Goal: Information Seeking & Learning: Understand process/instructions

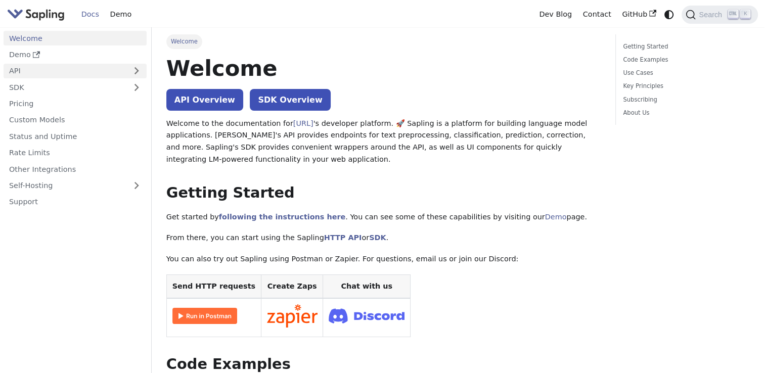
click at [88, 72] on link "API" at bounding box center [65, 71] width 123 height 15
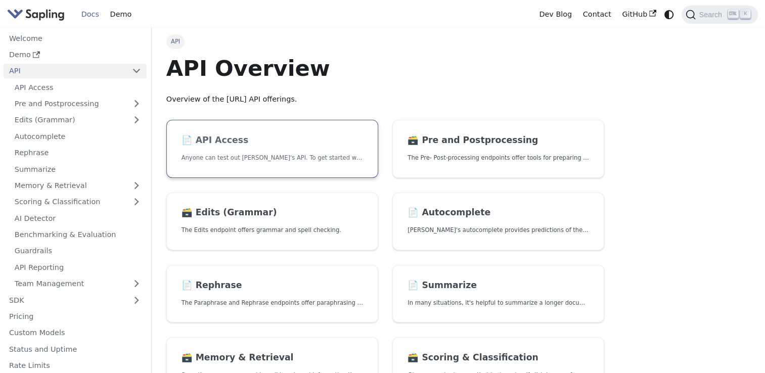
click at [278, 153] on p "Anyone can test out [PERSON_NAME]'s API. To get started with the API, simply:" at bounding box center [273, 158] width 182 height 10
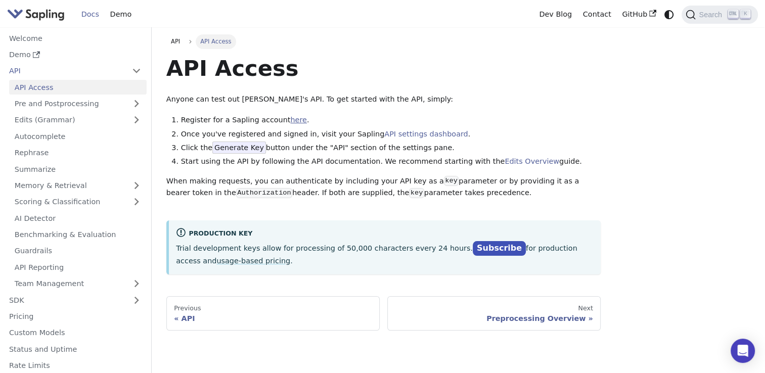
click at [290, 122] on link "here" at bounding box center [298, 120] width 16 height 8
